Goal: Task Accomplishment & Management: Use online tool/utility

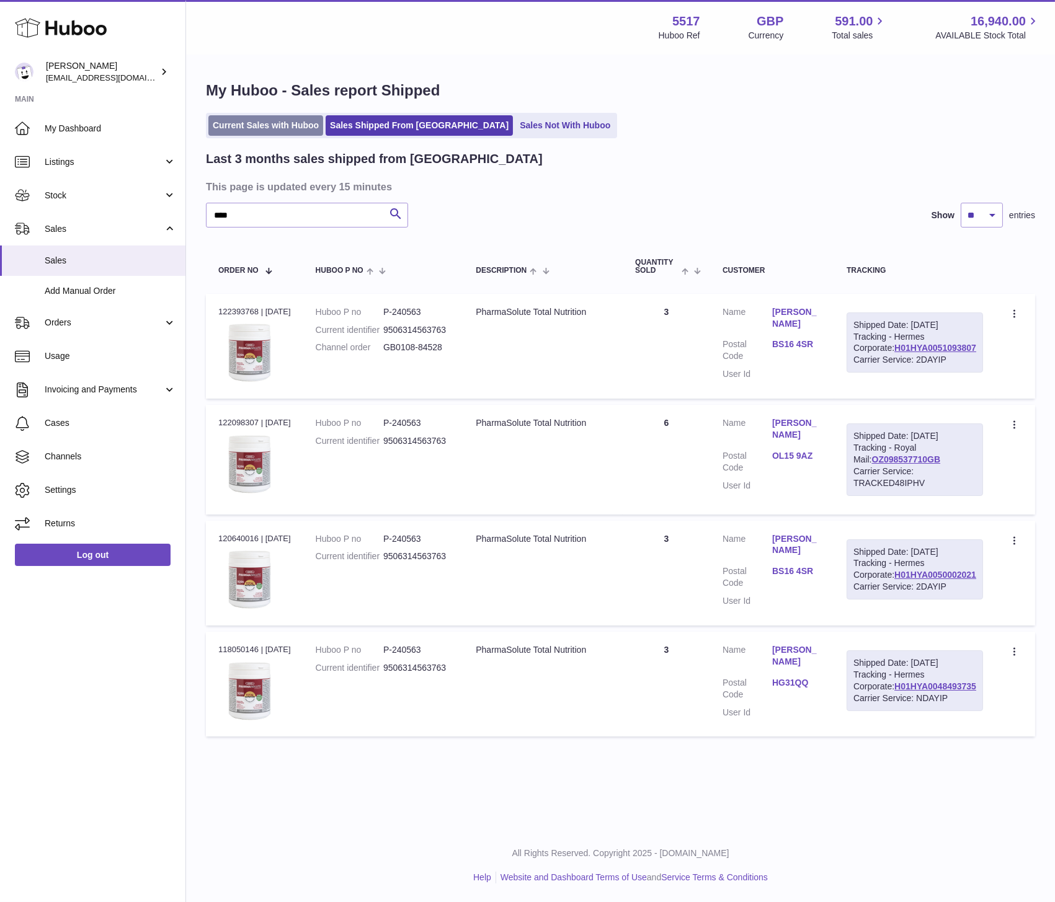
click at [277, 115] on link "Current Sales with Huboo" at bounding box center [265, 125] width 115 height 20
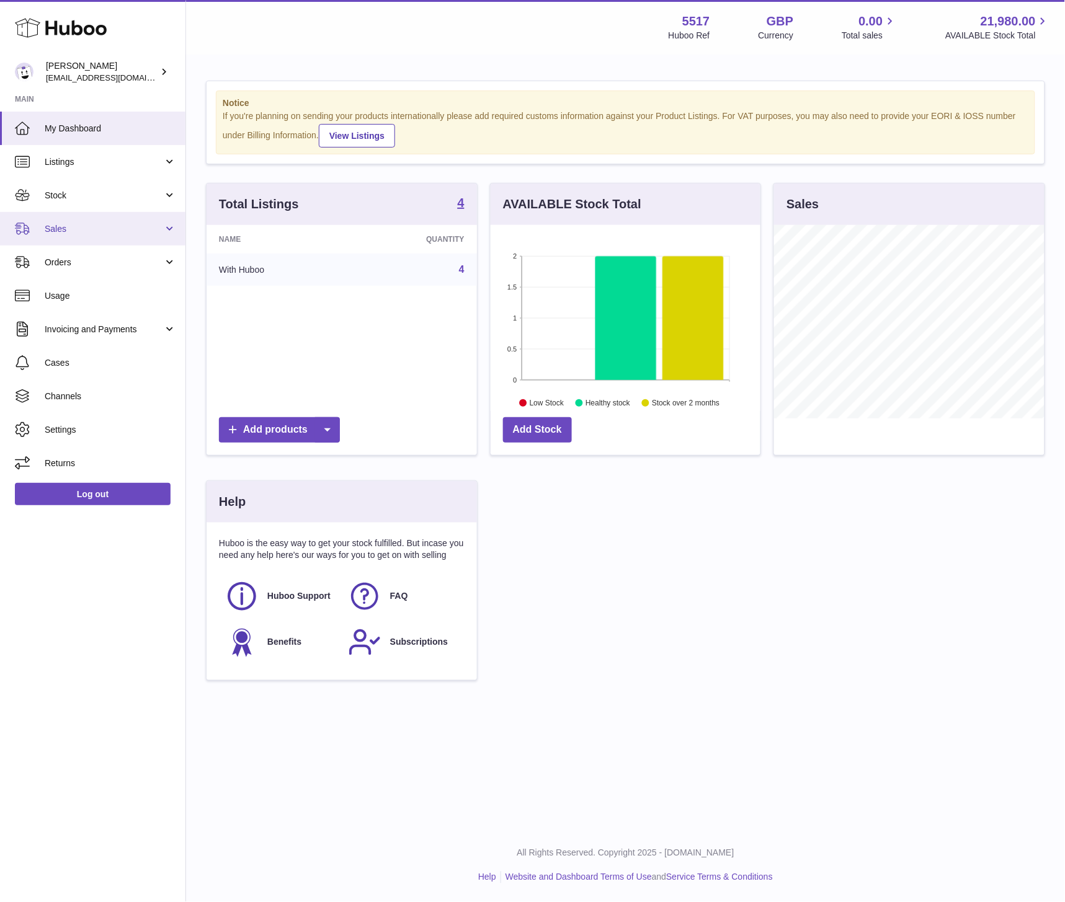
scroll to position [193, 270]
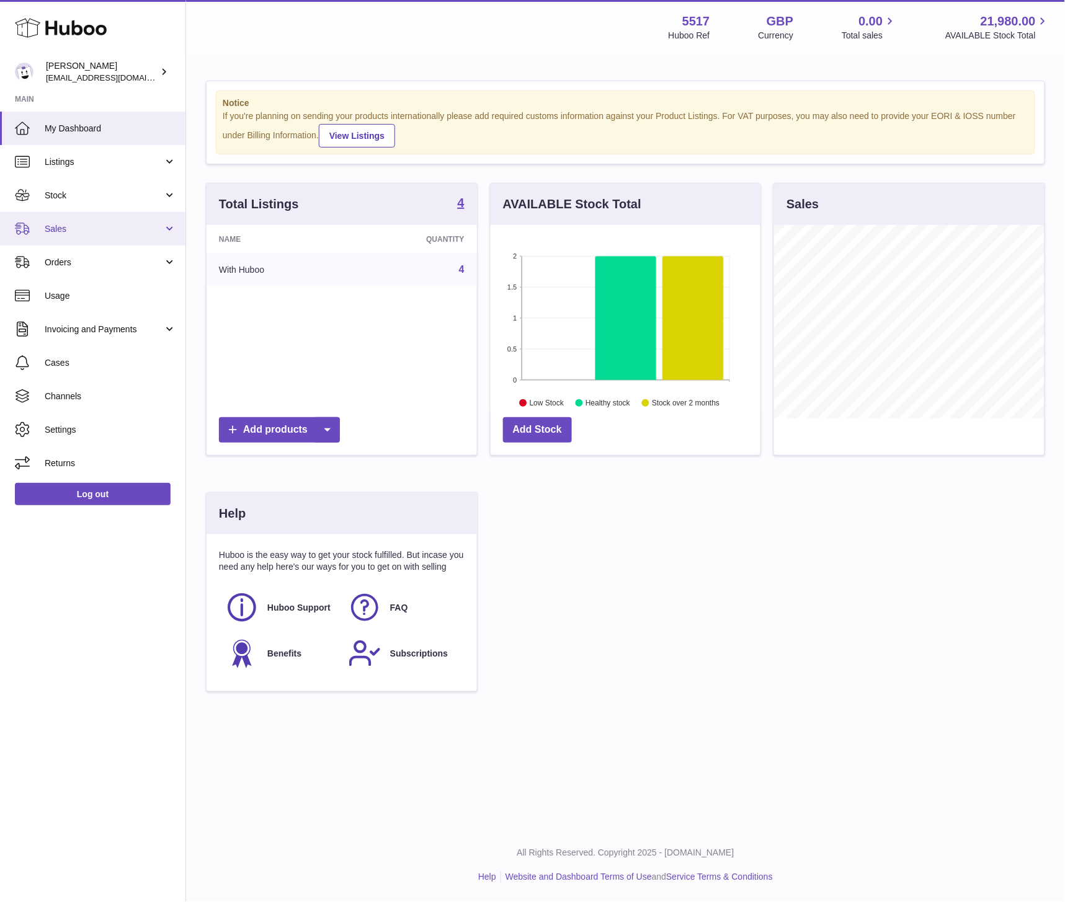
click at [57, 224] on span "Sales" at bounding box center [104, 229] width 118 height 12
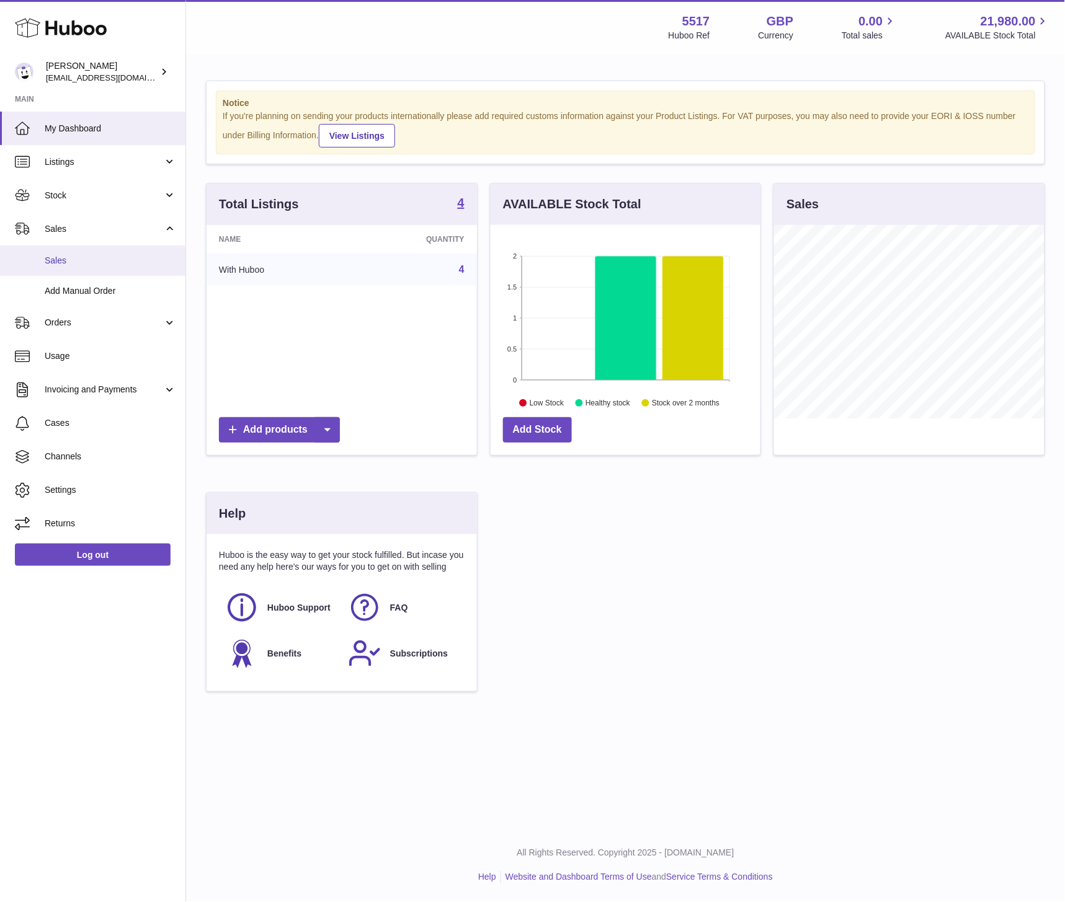
click at [54, 264] on span "Sales" at bounding box center [110, 261] width 131 height 12
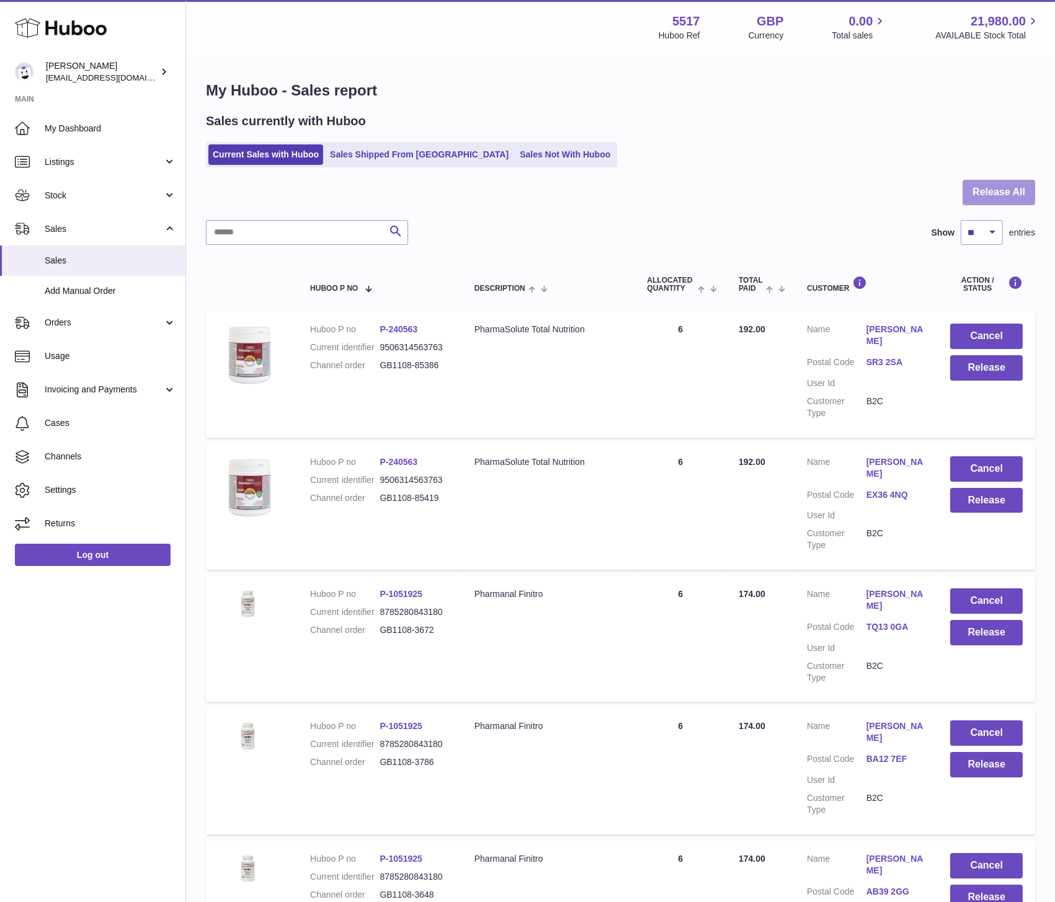
click at [1014, 187] on button "Release All" at bounding box center [998, 192] width 73 height 25
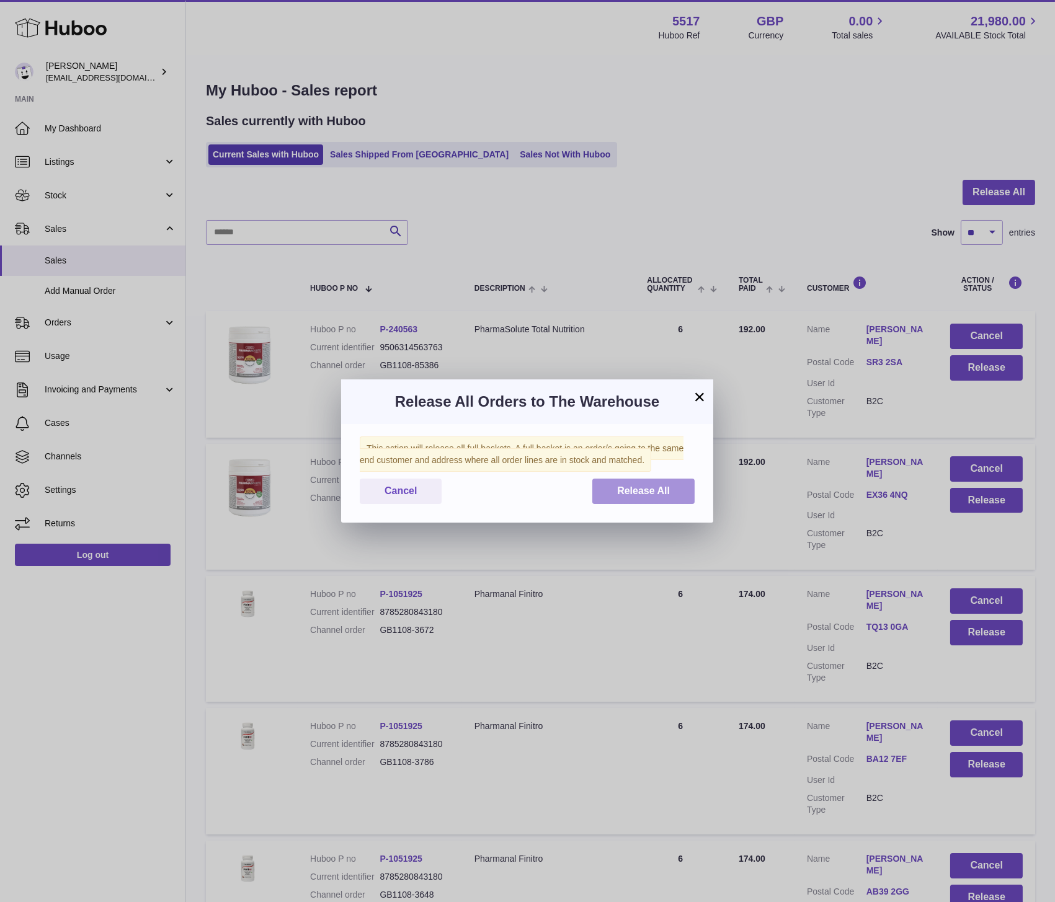
click at [651, 488] on span "Release All" at bounding box center [643, 491] width 53 height 11
